Goal: Obtain resource: Obtain resource

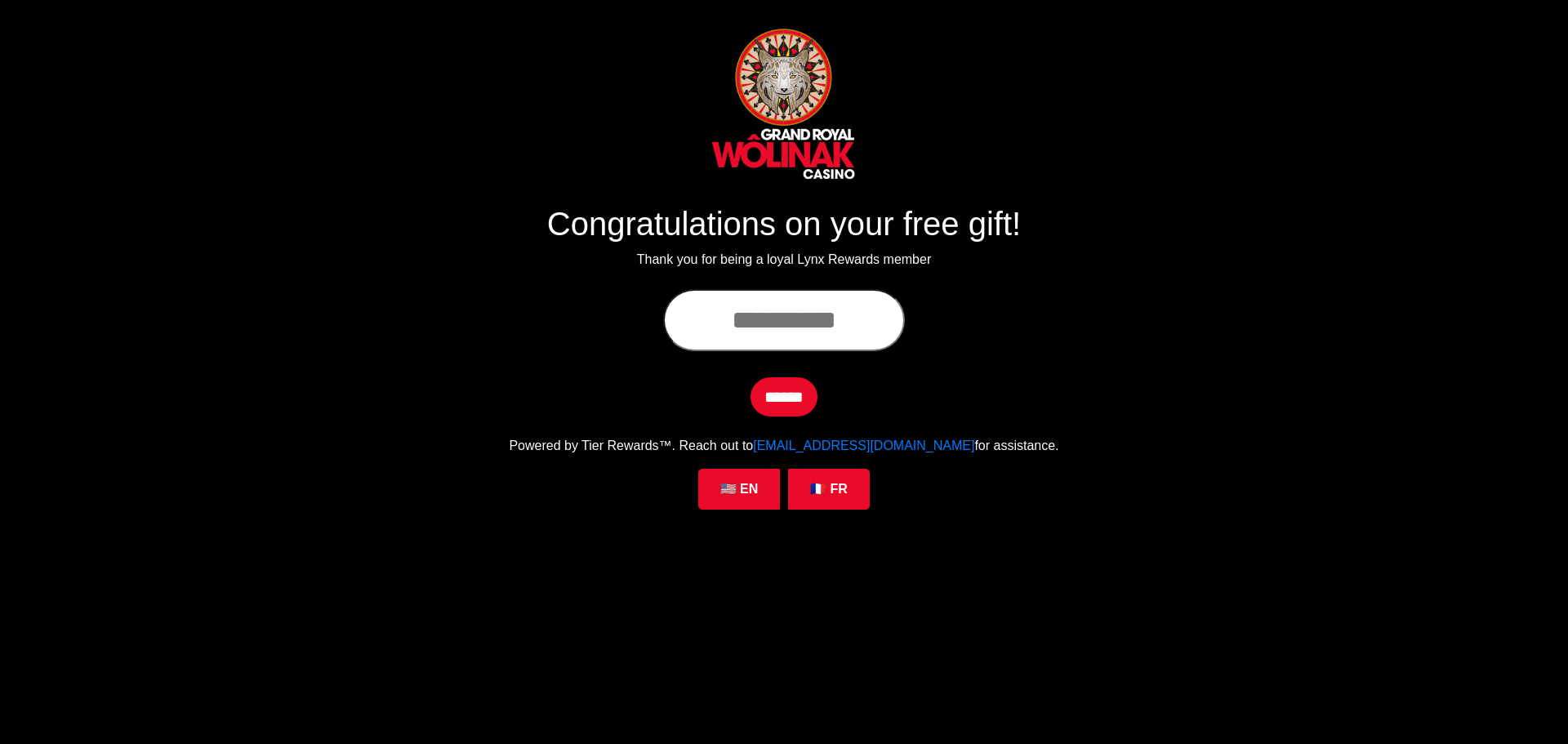
click at [759, 213] on h1 "Congratulations on your free gift!" at bounding box center [784, 224] width 906 height 40
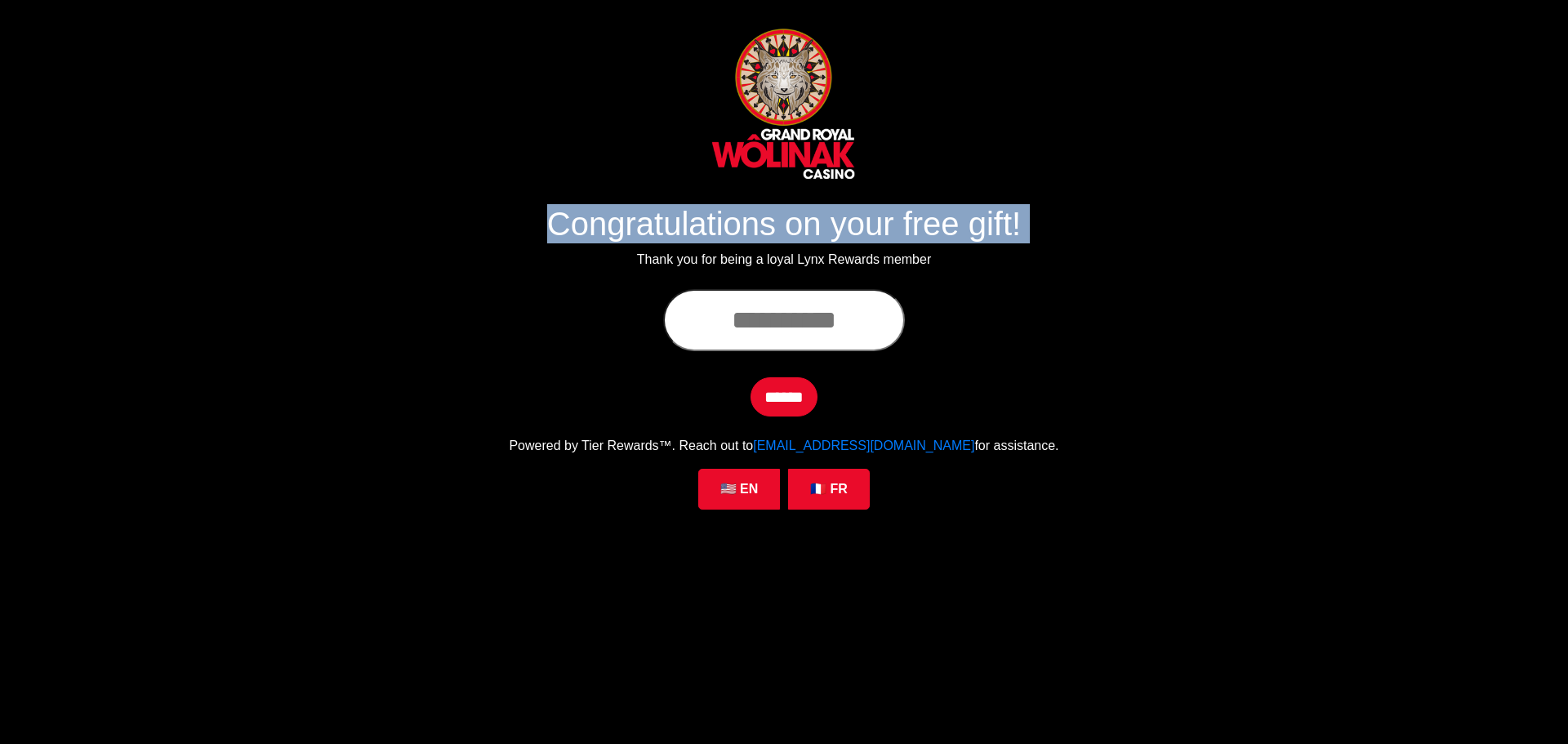
click at [759, 213] on h1 "Congratulations on your free gift!" at bounding box center [784, 224] width 906 height 40
click at [822, 227] on h1 "Congratulations on your free gift!" at bounding box center [784, 224] width 906 height 40
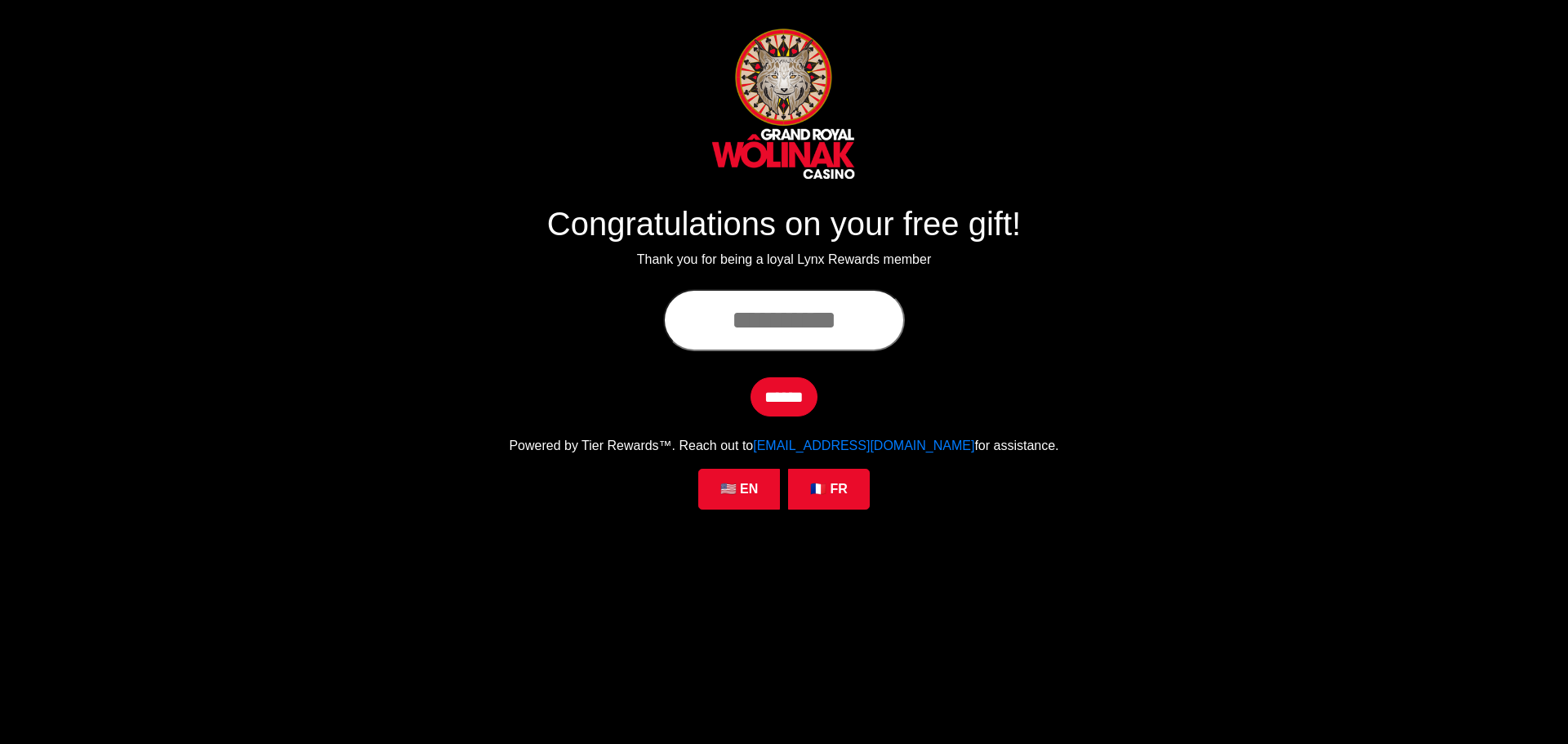
click at [774, 229] on h1 "Congratulations on your free gift!" at bounding box center [784, 224] width 906 height 40
drag, startPoint x: 774, startPoint y: 229, endPoint x: 816, endPoint y: 188, distance: 58.7
click at [776, 229] on h1 "Congratulations on your free gift!" at bounding box center [784, 224] width 906 height 40
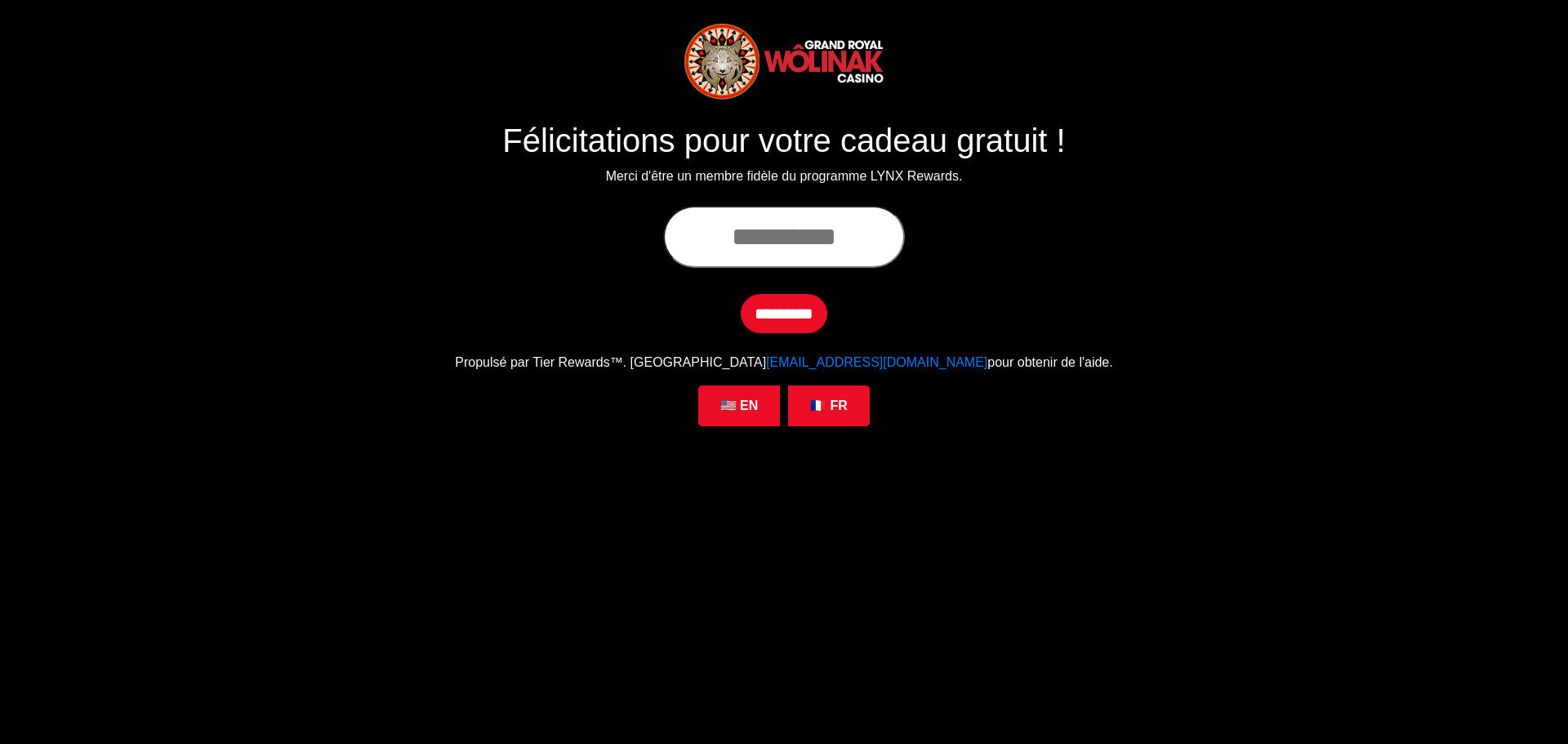
click at [781, 248] on input "text" at bounding box center [784, 236] width 241 height 62
click at [785, 235] on input "text" at bounding box center [784, 236] width 241 height 62
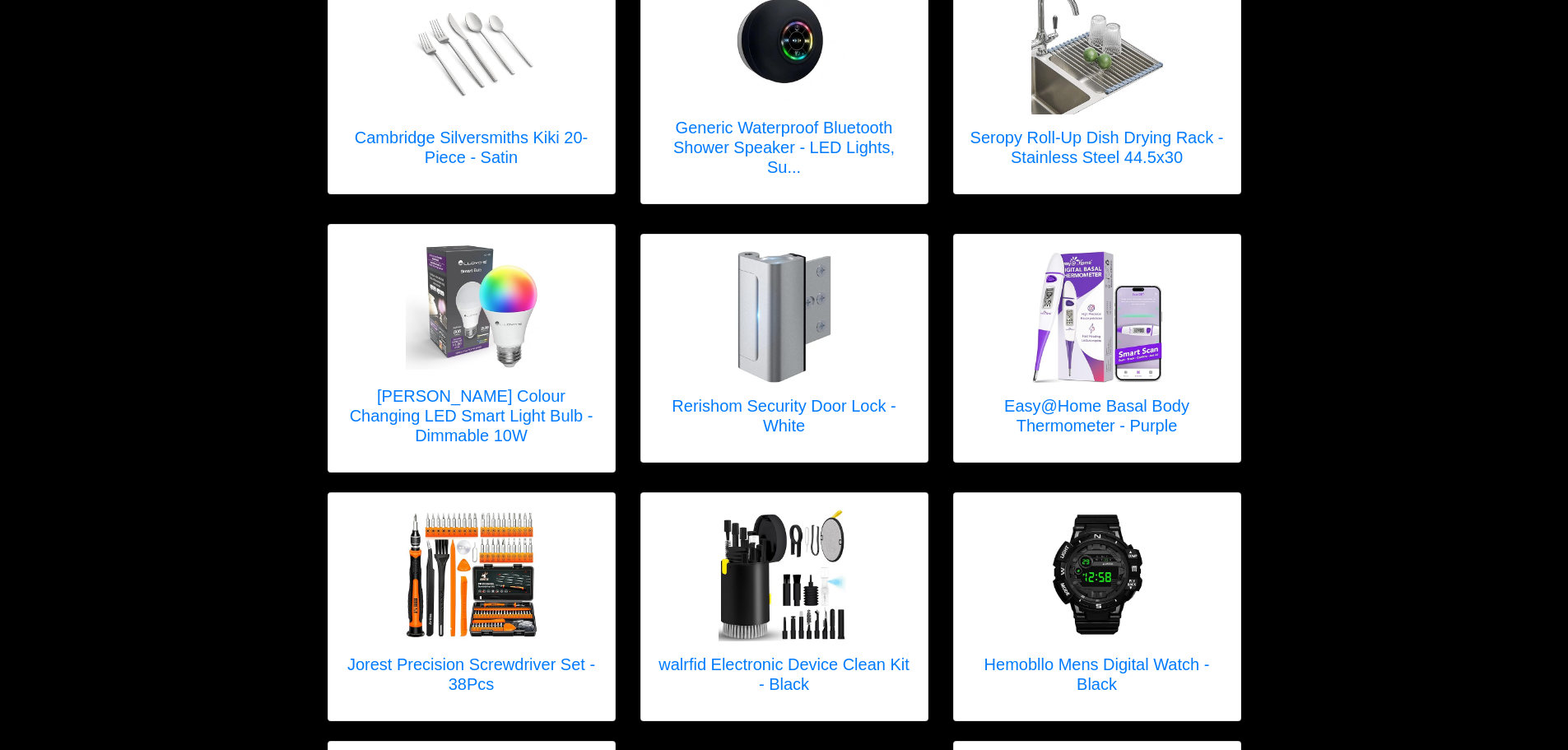
scroll to position [494, 0]
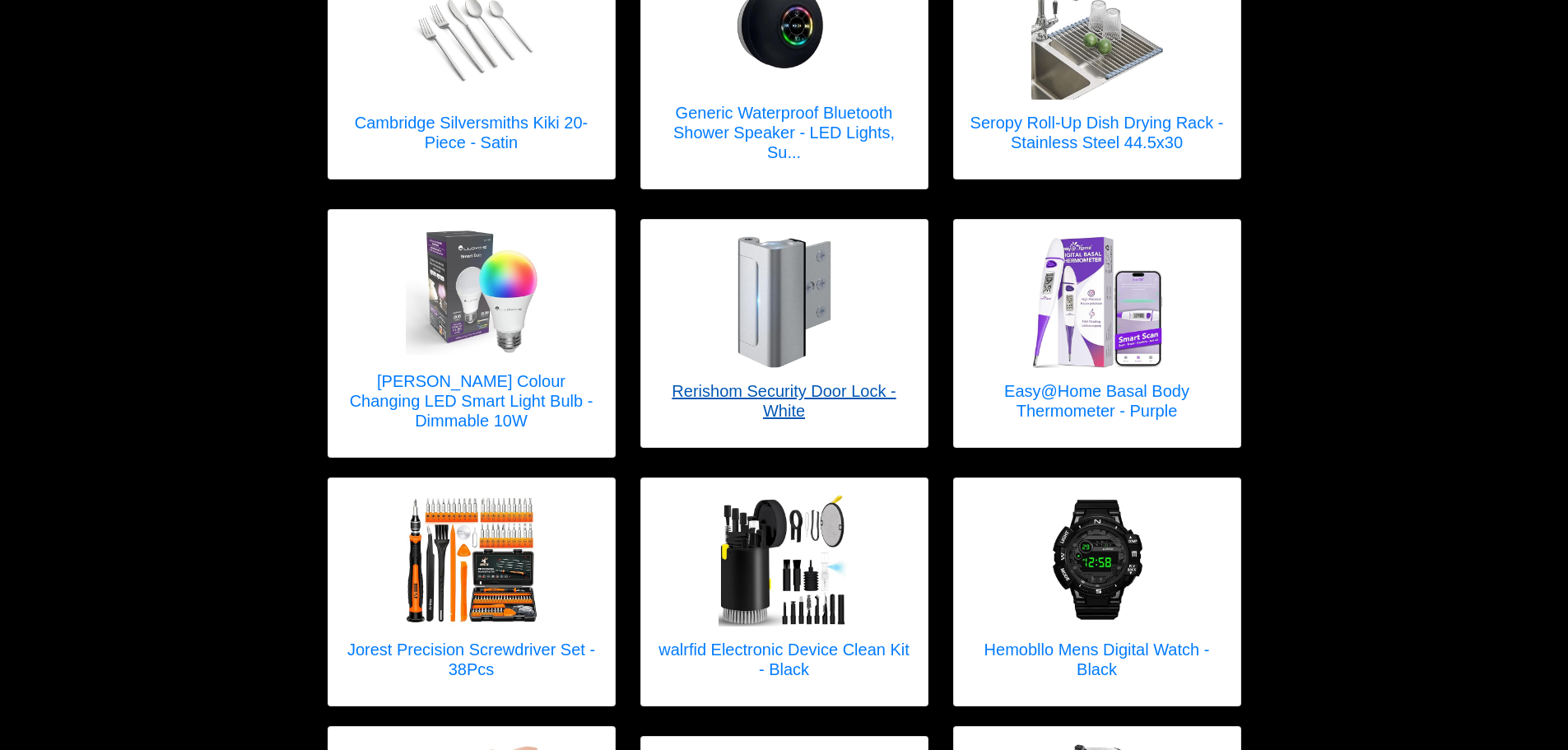
click at [791, 382] on h5 "Rerishom Security Door Lock - White" at bounding box center [784, 401] width 253 height 40
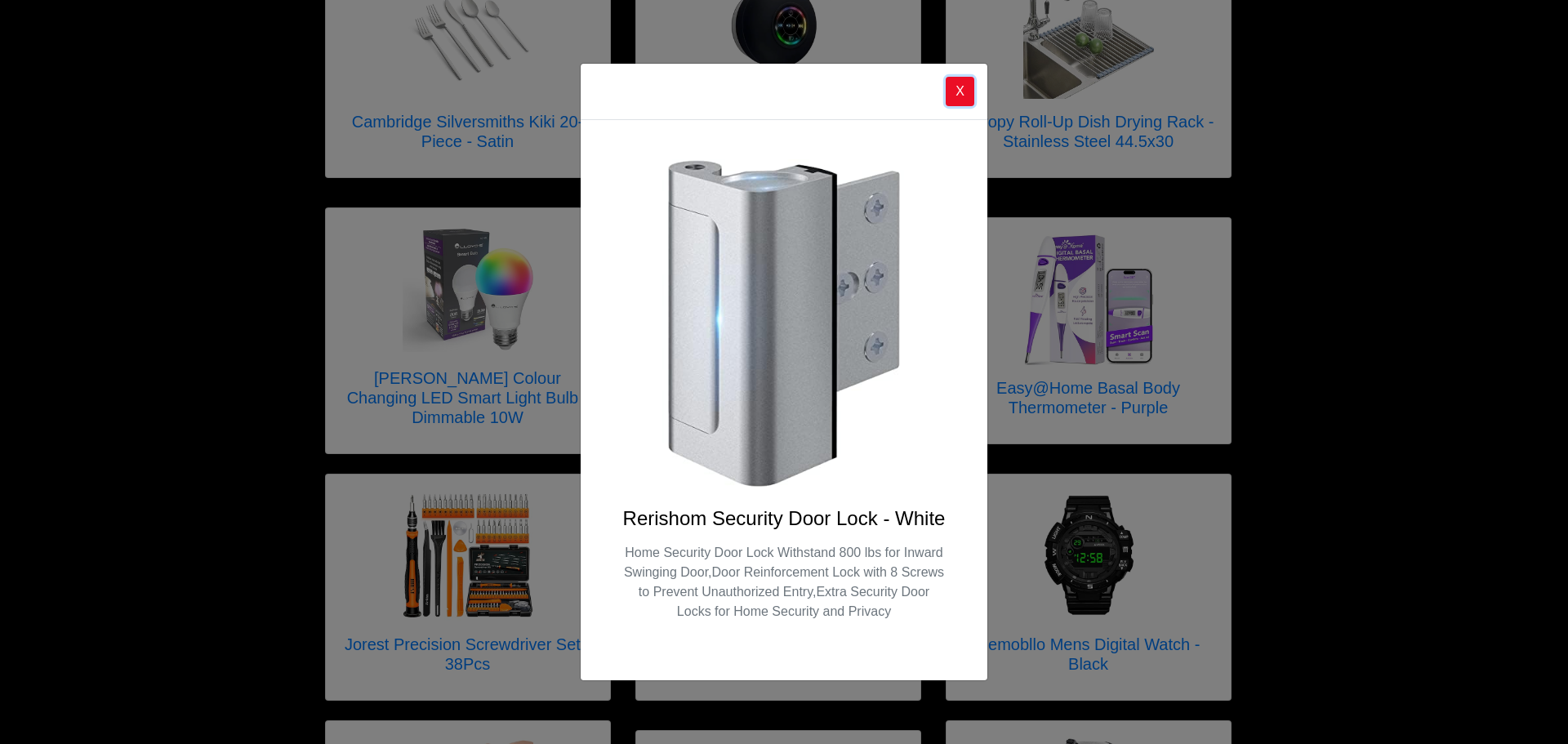
click at [957, 91] on button "X" at bounding box center [960, 92] width 29 height 30
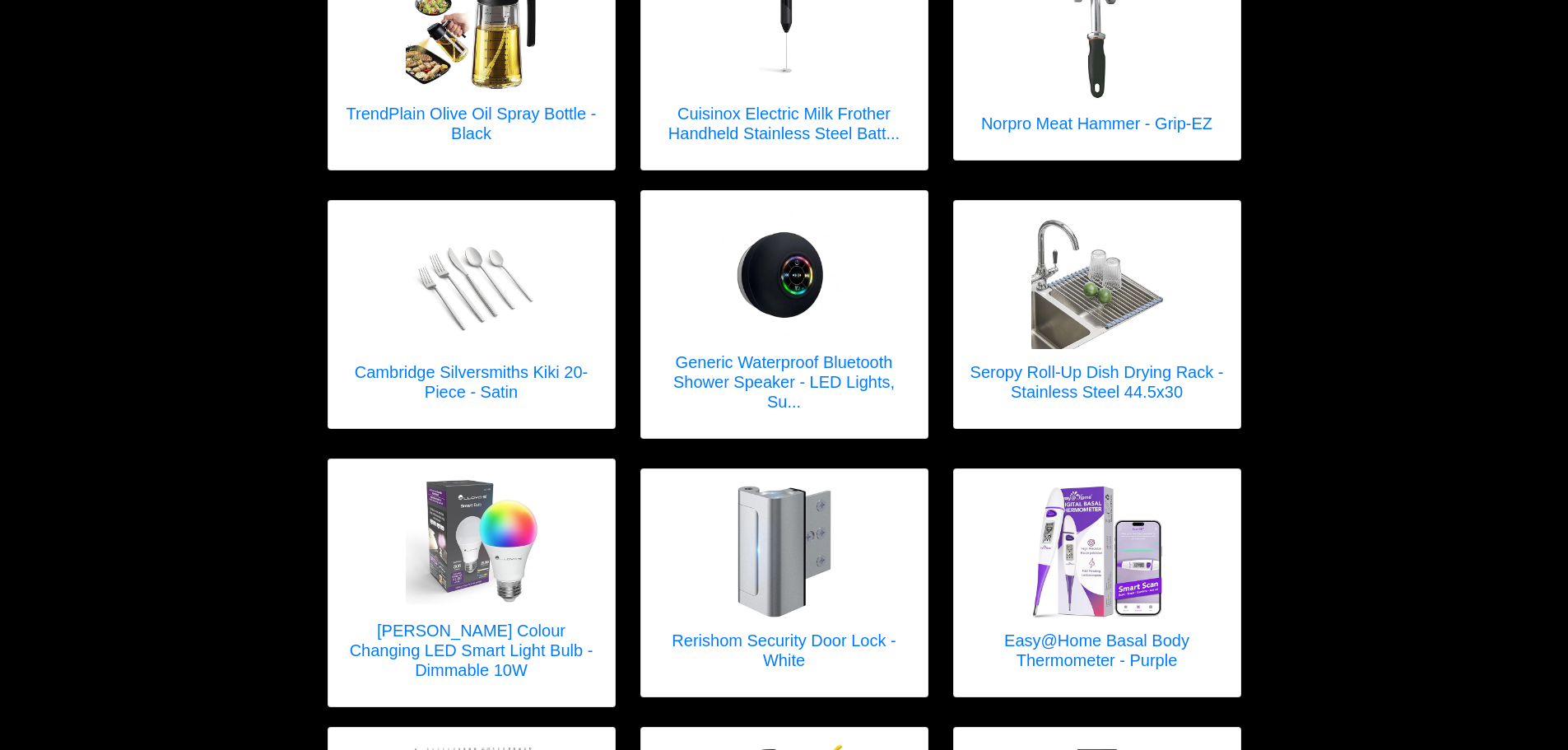
scroll to position [0, 0]
